Goal: Transaction & Acquisition: Purchase product/service

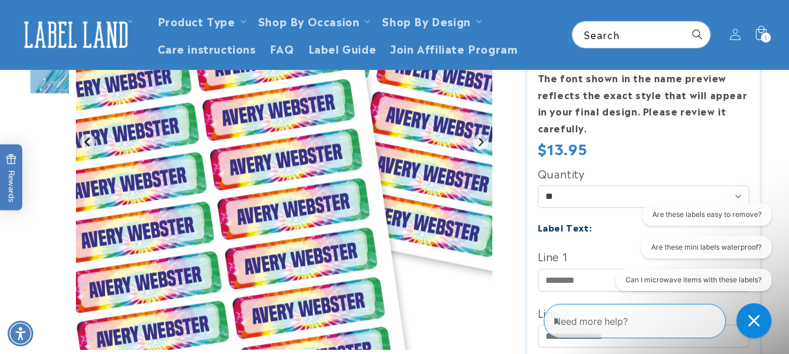
scroll to position [183, 0]
